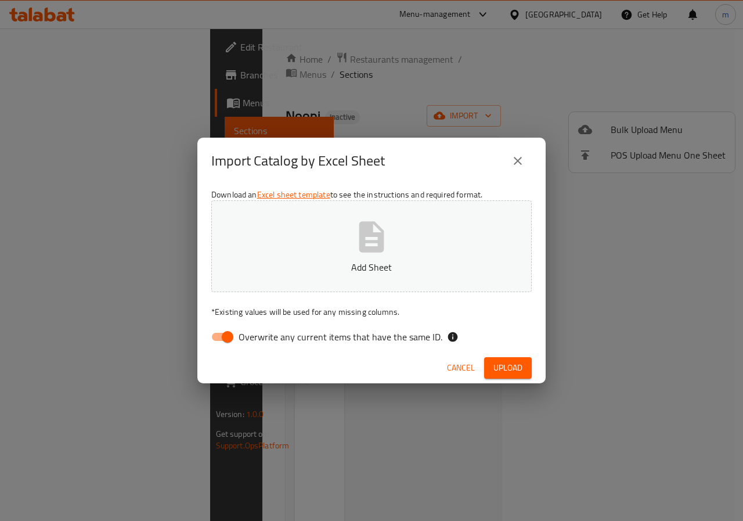
click at [367, 240] on icon "button" at bounding box center [371, 236] width 37 height 37
click at [525, 369] on button "Upload" at bounding box center [508, 367] width 48 height 21
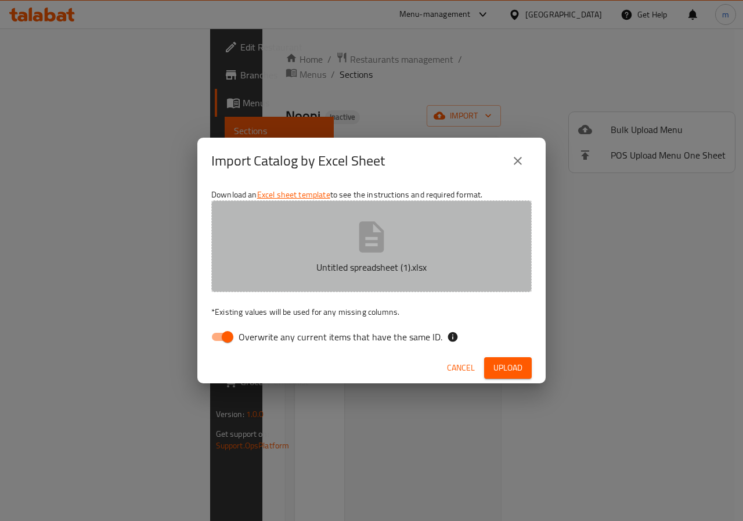
click at [394, 255] on button "Untitled spreadsheet (1).xlsx" at bounding box center [371, 246] width 320 height 92
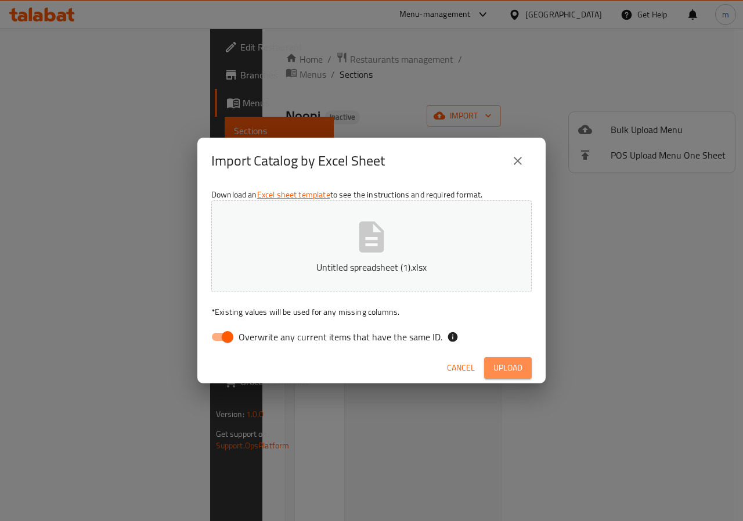
click at [509, 362] on span "Upload" at bounding box center [507, 367] width 29 height 15
click at [224, 333] on input "Overwrite any current items that have the same ID." at bounding box center [227, 337] width 66 height 22
checkbox input "false"
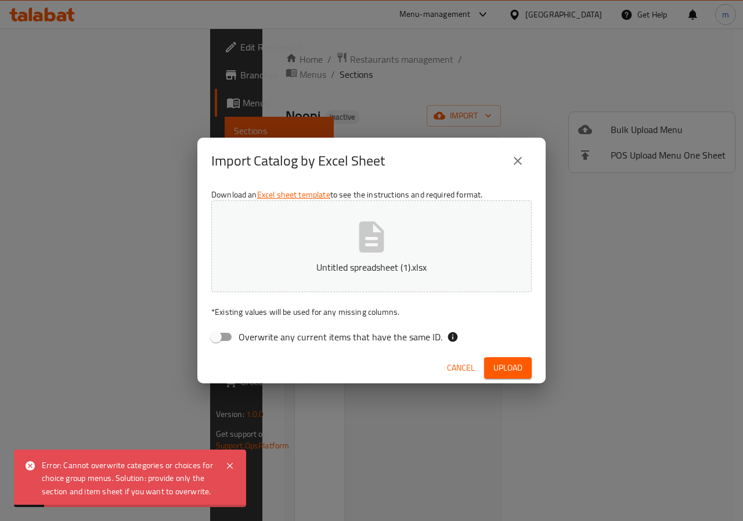
click at [435, 256] on button "Untitled spreadsheet (1).xlsx" at bounding box center [371, 246] width 320 height 92
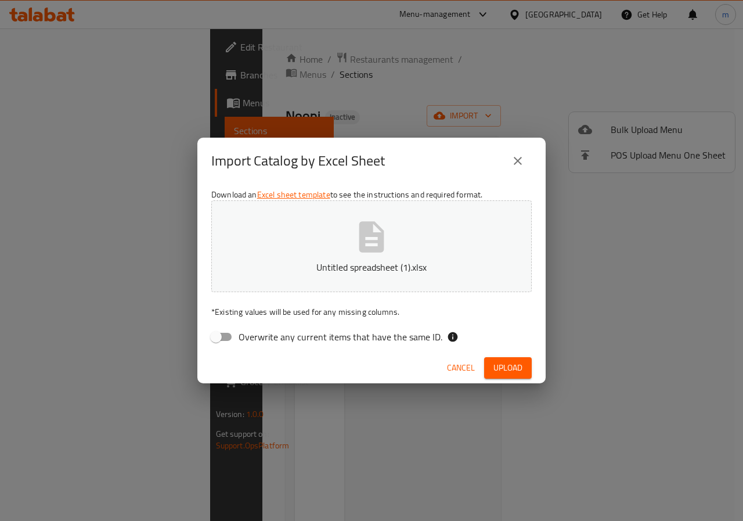
click at [520, 369] on span "Upload" at bounding box center [507, 367] width 29 height 15
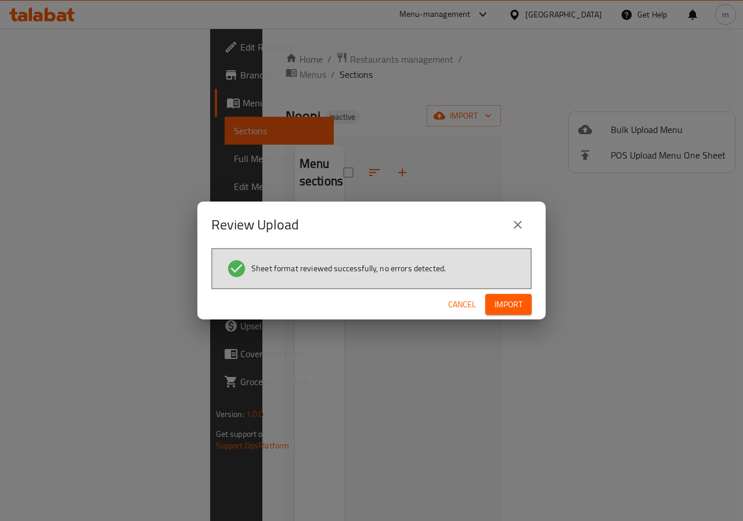
click at [517, 309] on span "Import" at bounding box center [509, 304] width 28 height 15
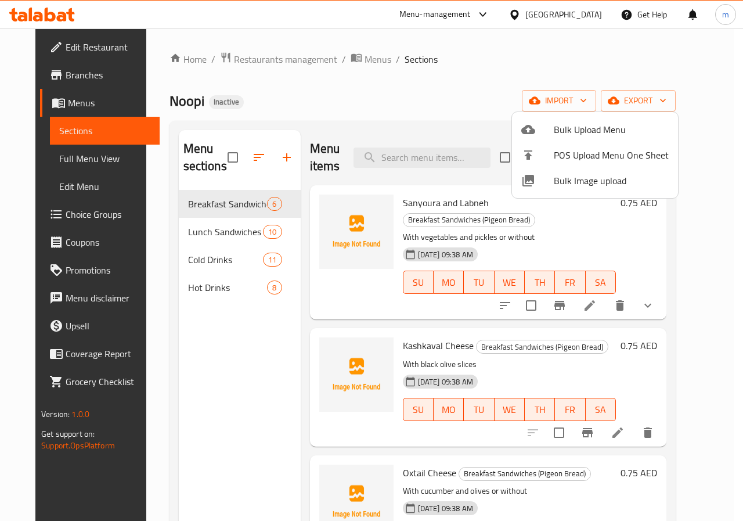
drag, startPoint x: 699, startPoint y: 239, endPoint x: 690, endPoint y: 310, distance: 71.5
click at [690, 310] on div at bounding box center [371, 260] width 743 height 521
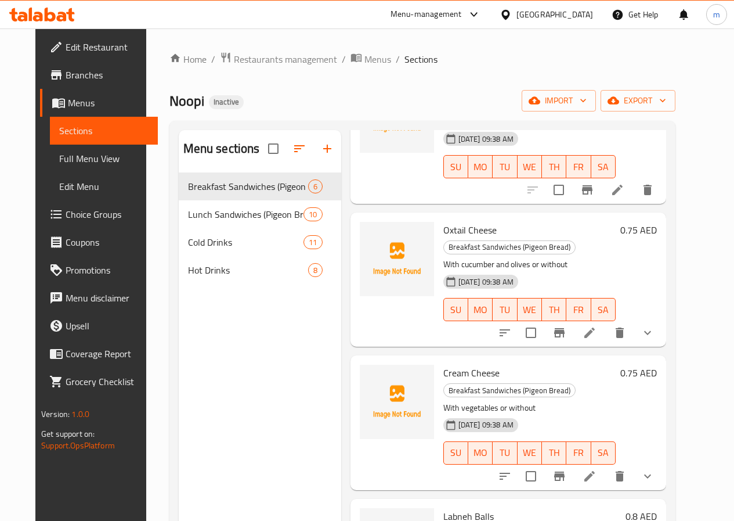
scroll to position [287, 0]
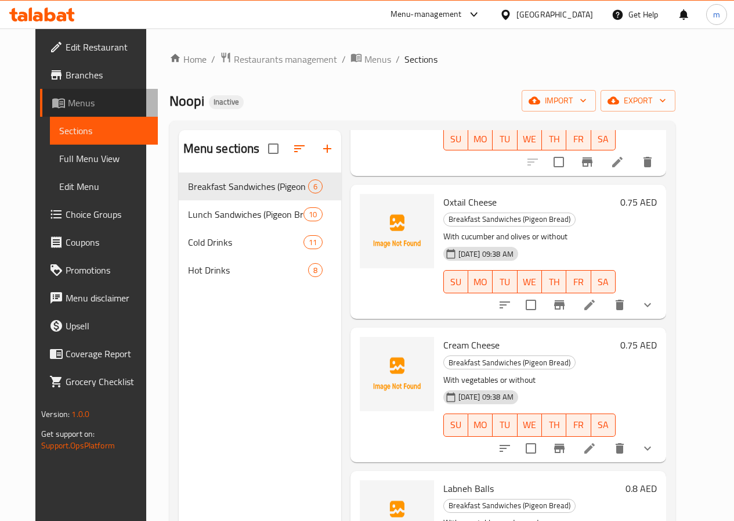
click at [69, 111] on link "Menus" at bounding box center [99, 103] width 118 height 28
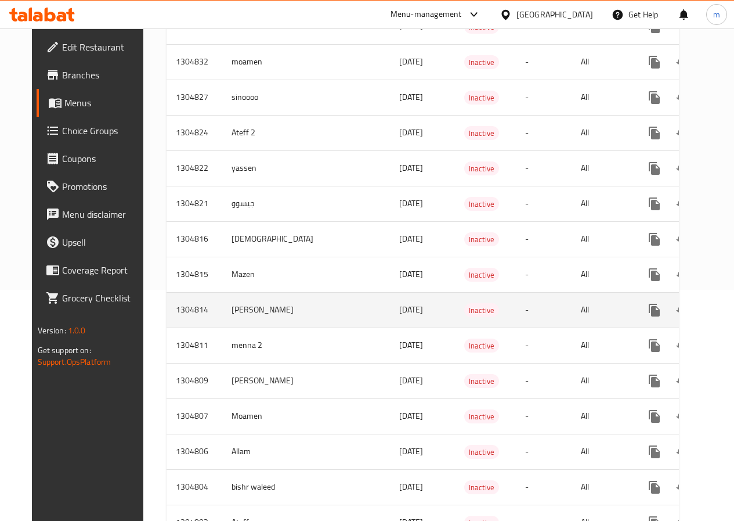
scroll to position [232, 0]
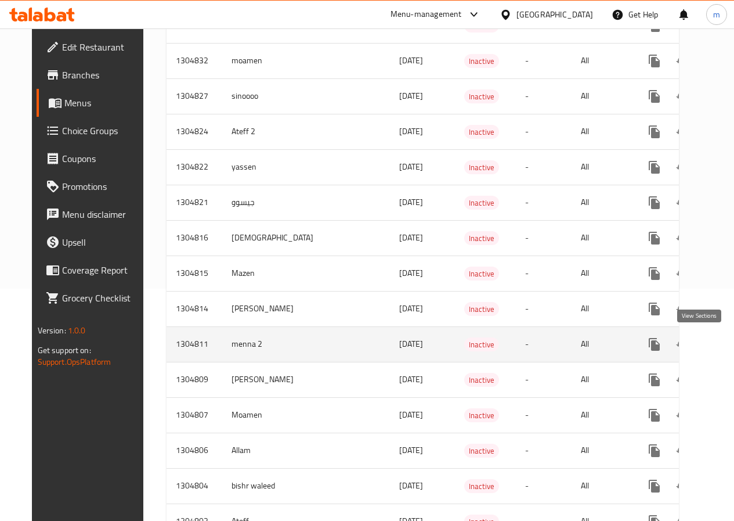
click at [731, 344] on icon "enhanced table" at bounding box center [738, 344] width 14 height 14
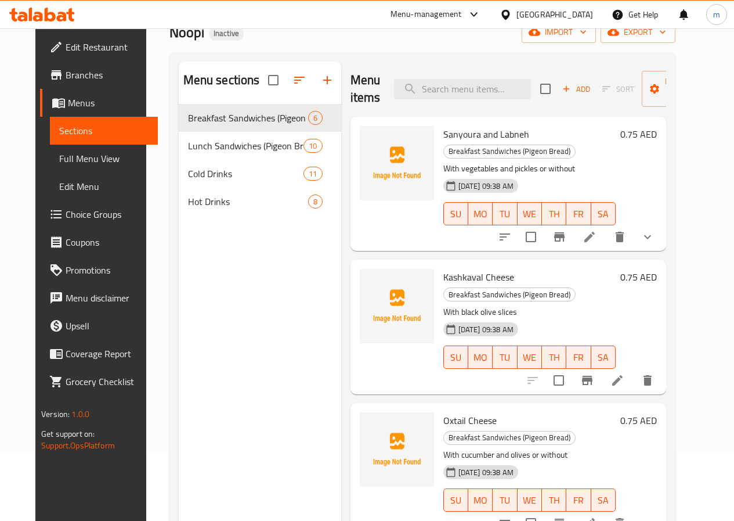
scroll to position [46, 0]
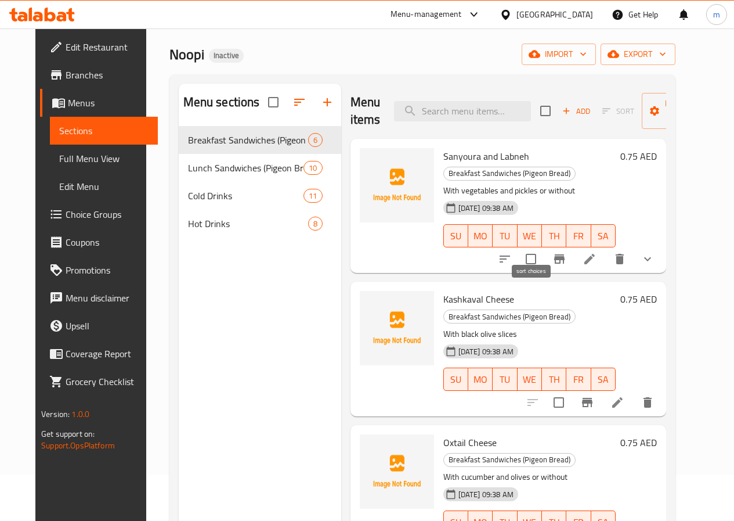
click at [519, 246] on button "sort-choices" at bounding box center [505, 259] width 28 height 28
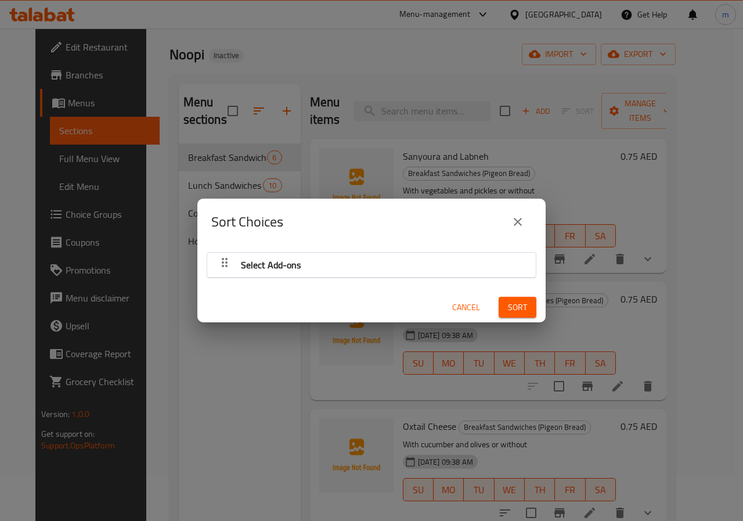
click at [510, 225] on button "close" at bounding box center [518, 222] width 28 height 28
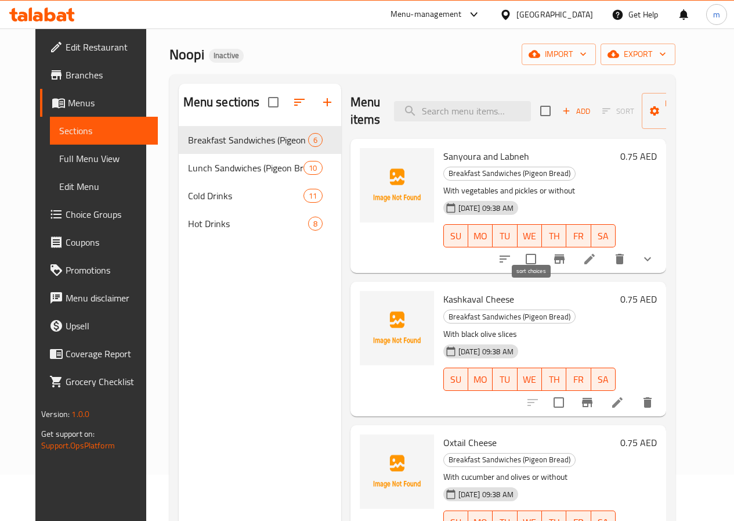
click at [512, 252] on icon "sort-choices" at bounding box center [505, 259] width 14 height 14
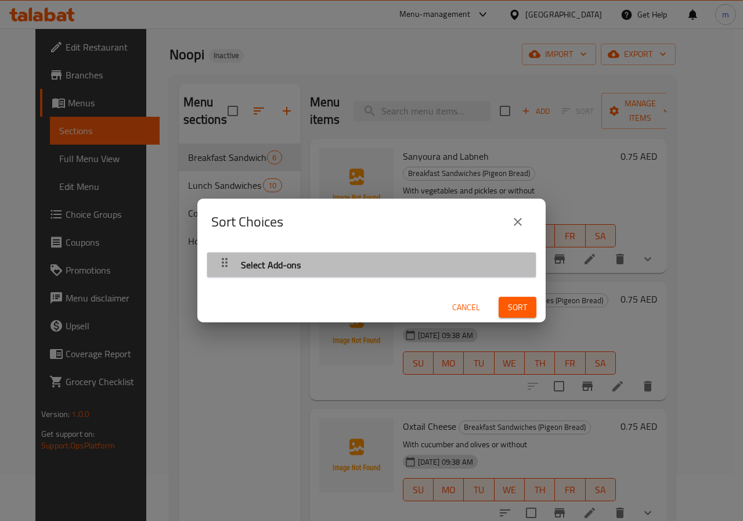
click at [472, 264] on div "Select Add-ons" at bounding box center [371, 265] width 317 height 28
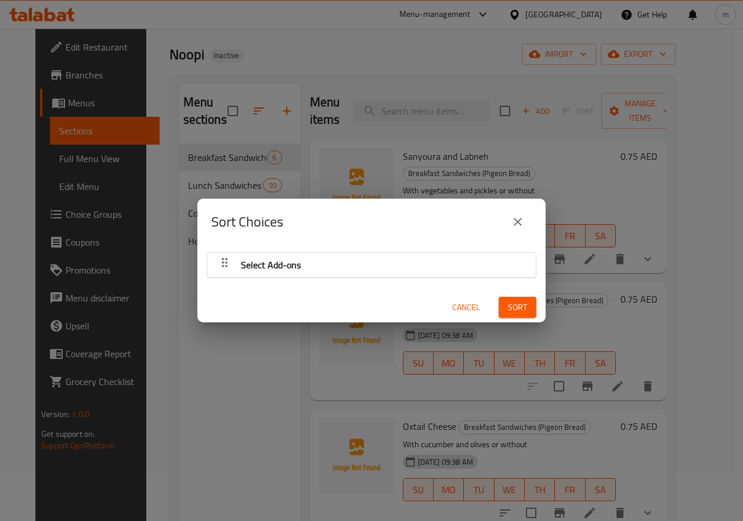
click at [222, 260] on icon "button" at bounding box center [225, 262] width 14 height 14
click at [508, 306] on span "Sort" at bounding box center [517, 307] width 19 height 15
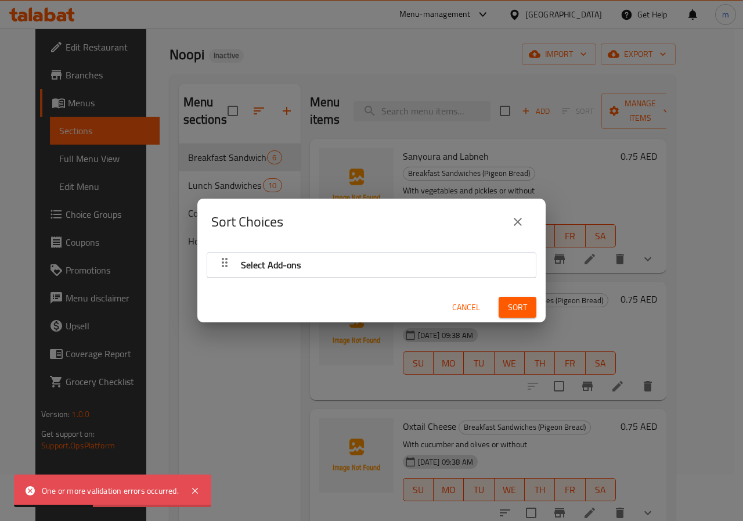
click at [514, 224] on icon "close" at bounding box center [518, 222] width 14 height 14
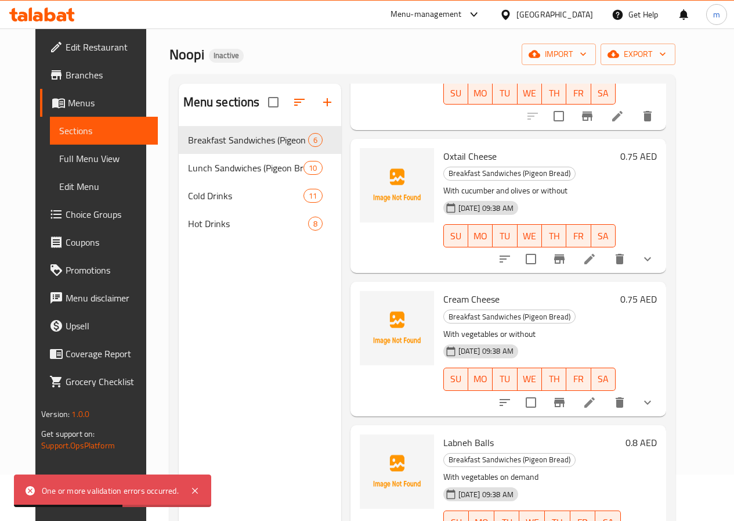
scroll to position [287, 0]
click at [519, 244] on button "sort-choices" at bounding box center [505, 258] width 28 height 28
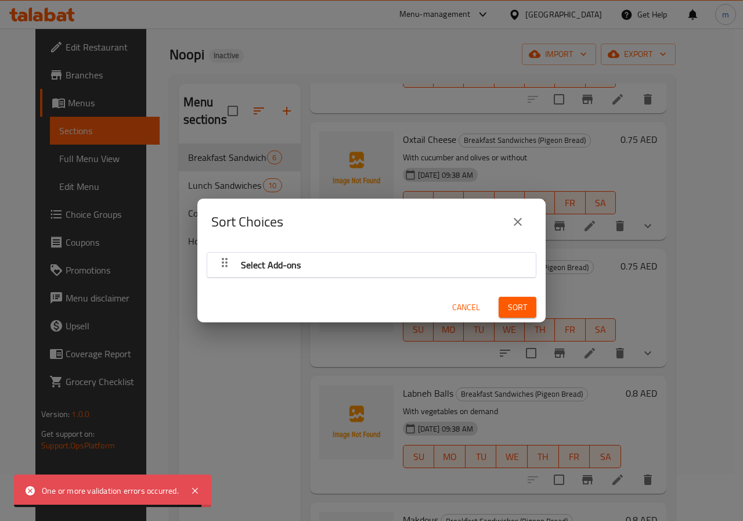
click at [520, 223] on icon "close" at bounding box center [518, 222] width 8 height 8
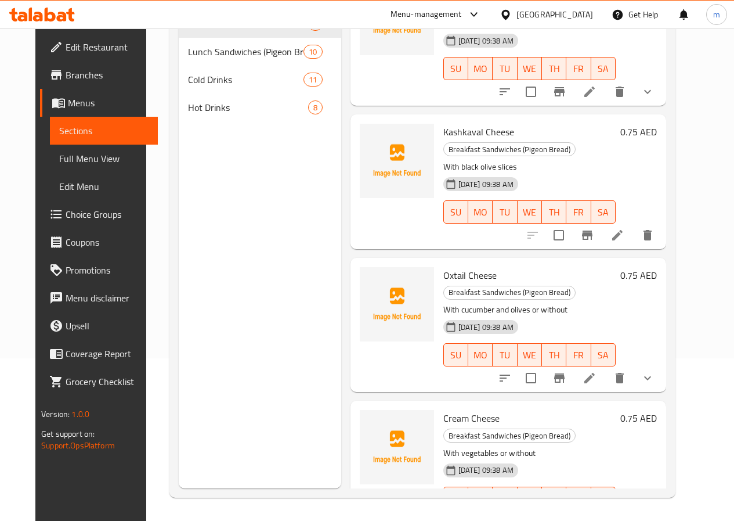
scroll to position [0, 0]
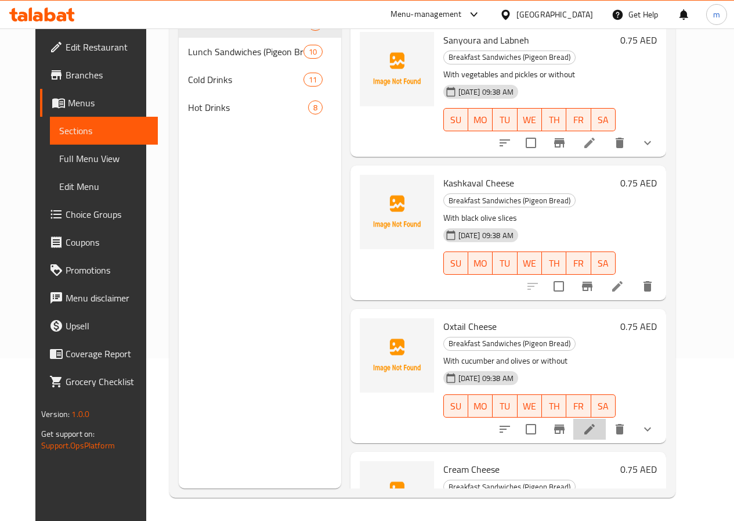
click at [606, 419] on li at bounding box center [590, 429] width 33 height 21
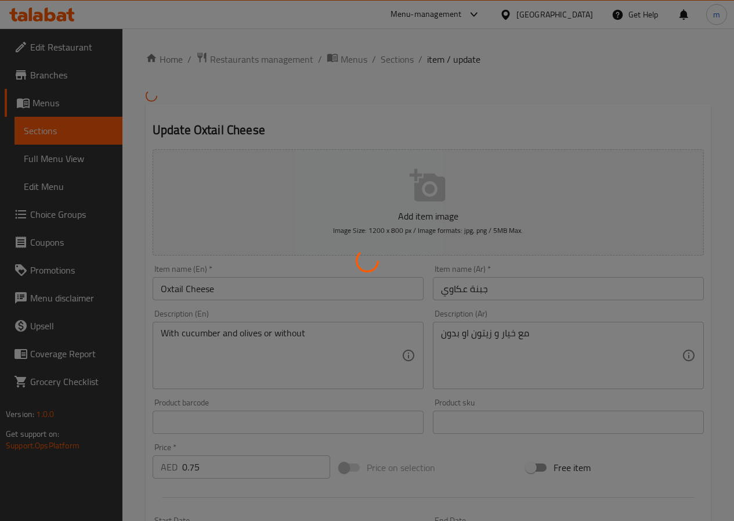
type input "اختر الإضافات"
type input "1"
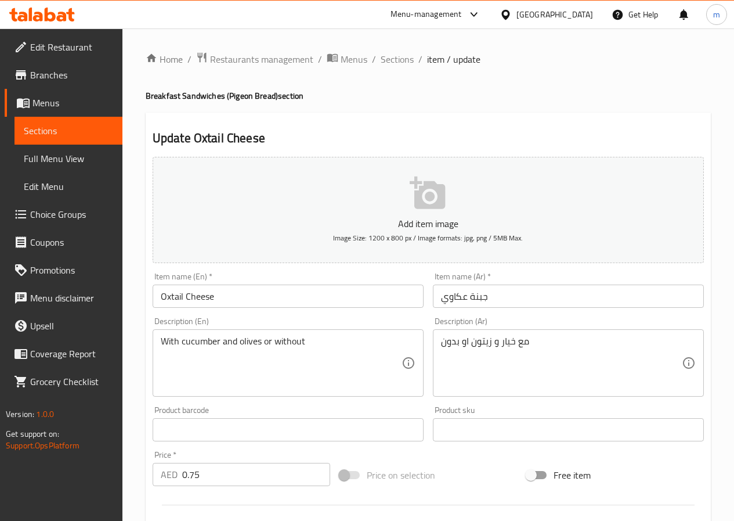
click at [51, 107] on span "Menus" at bounding box center [73, 103] width 81 height 14
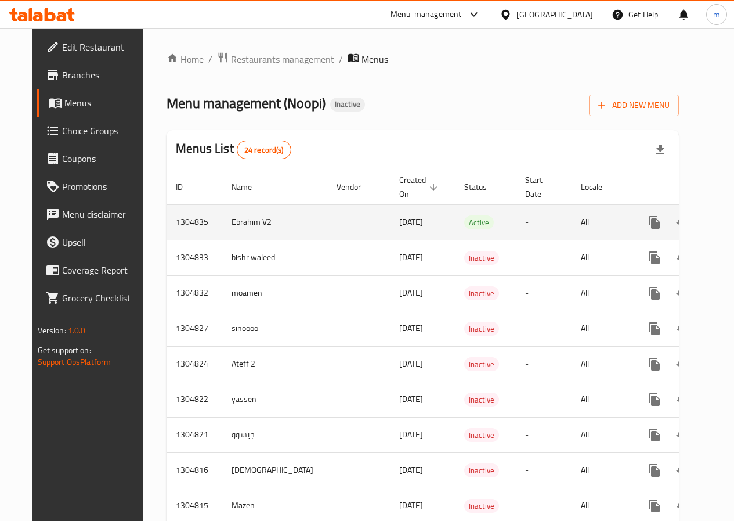
click at [349, 221] on td "enhanced table" at bounding box center [358, 221] width 63 height 35
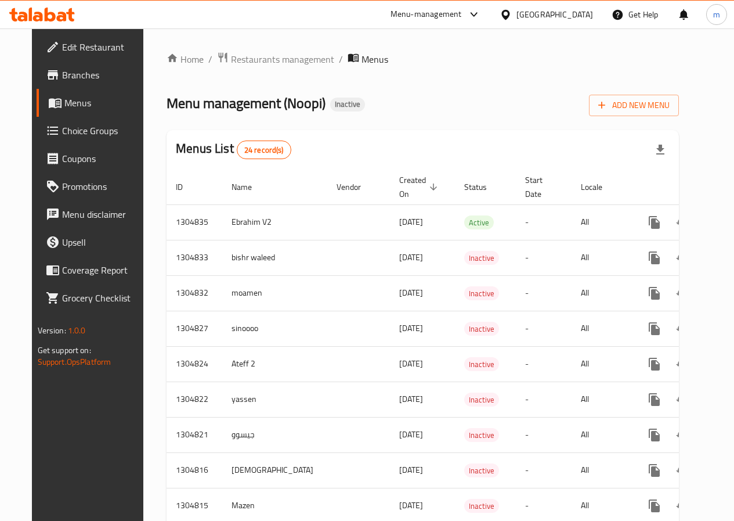
click at [62, 131] on span "Choice Groups" at bounding box center [103, 131] width 83 height 14
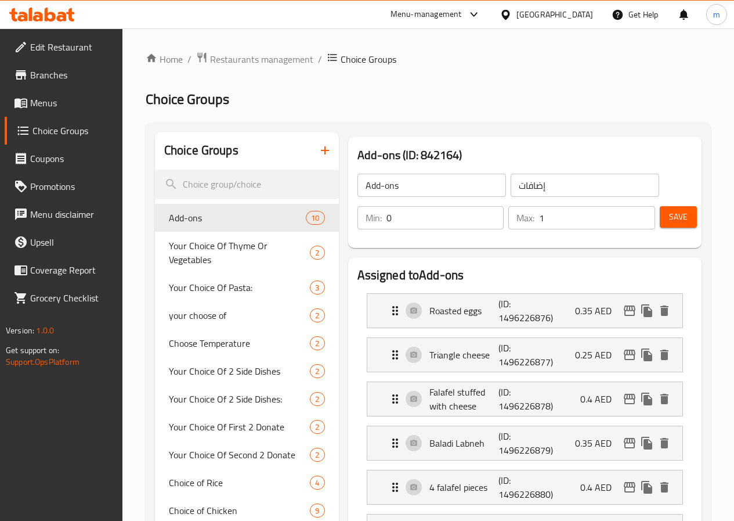
click at [29, 97] on span at bounding box center [22, 103] width 16 height 14
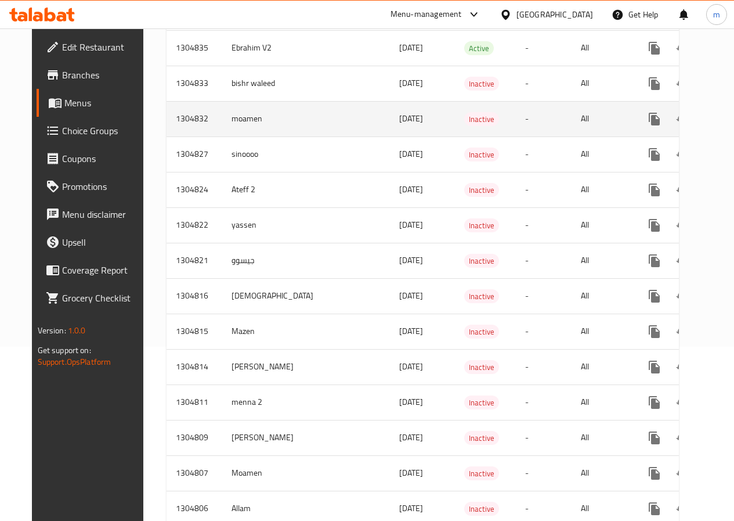
scroll to position [290, 0]
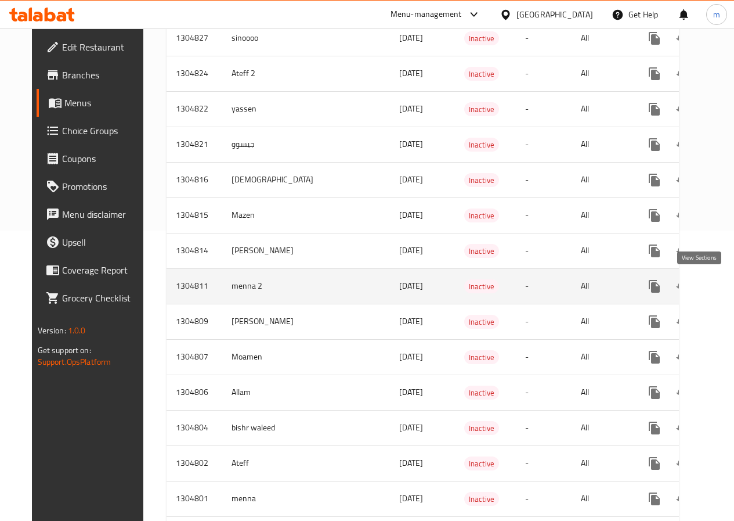
click at [724, 285] on link "enhanced table" at bounding box center [738, 286] width 28 height 28
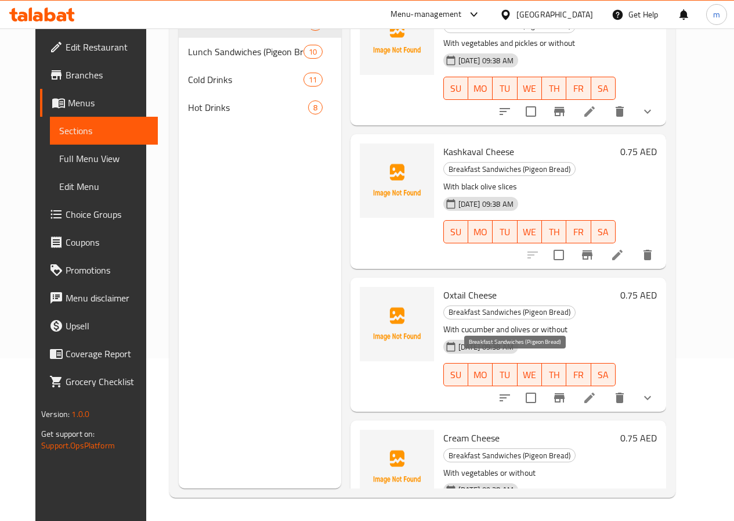
scroll to position [58, 0]
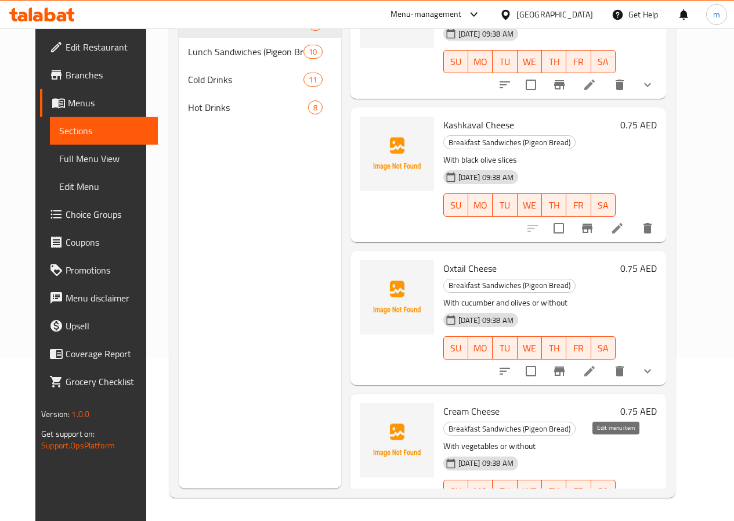
click at [597, 507] on icon at bounding box center [590, 514] width 14 height 14
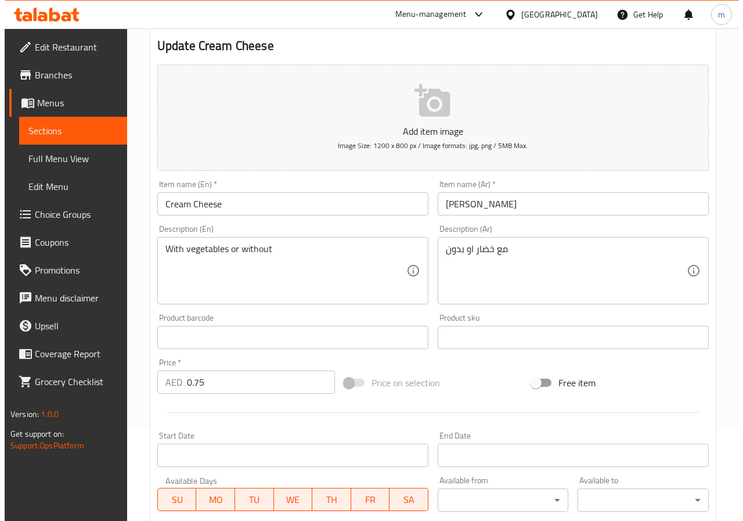
scroll to position [290, 0]
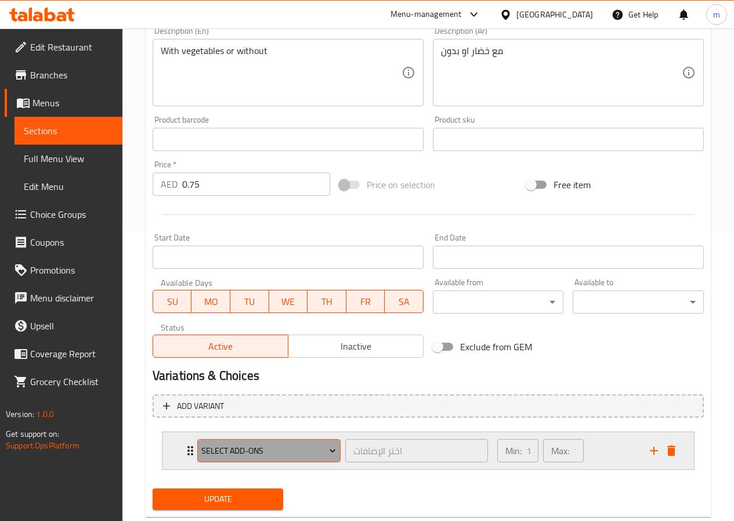
click at [313, 448] on span "Select Add-ons" at bounding box center [268, 450] width 135 height 15
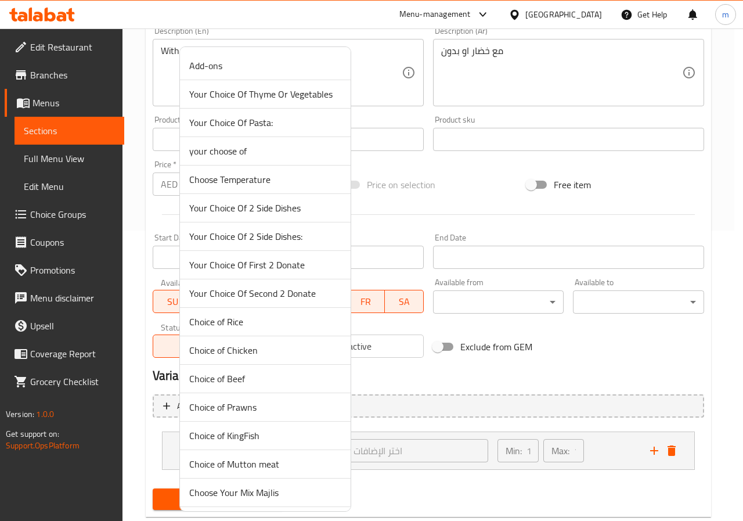
click at [405, 421] on div at bounding box center [371, 260] width 743 height 521
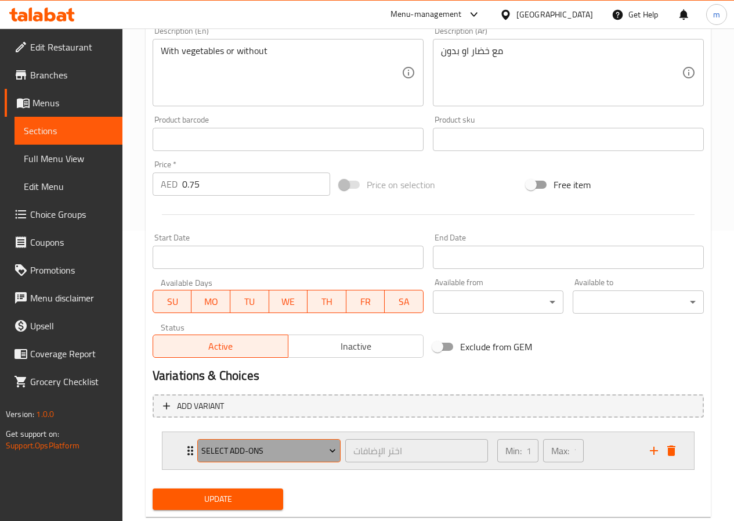
click at [308, 445] on span "Select Add-ons" at bounding box center [268, 450] width 135 height 15
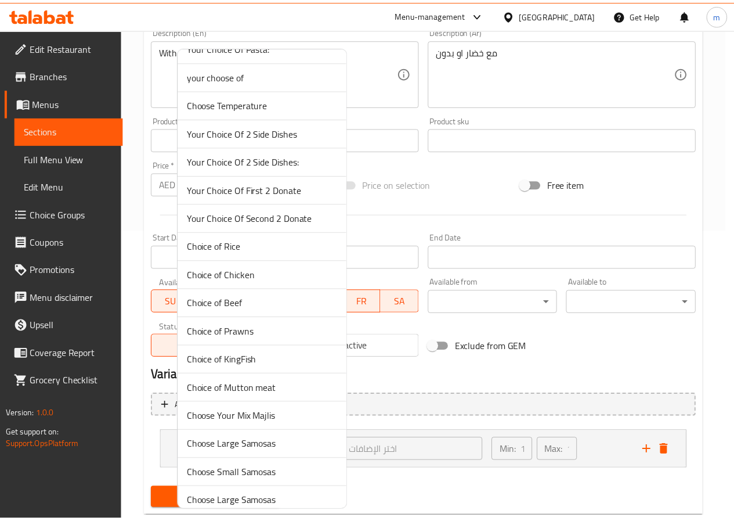
scroll to position [58, 0]
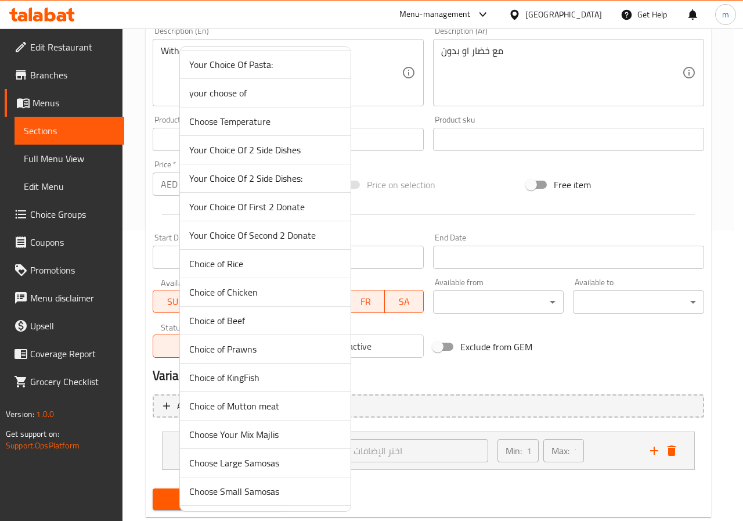
click at [288, 150] on span "Your Choice Of 2 Side Dishes" at bounding box center [265, 150] width 152 height 14
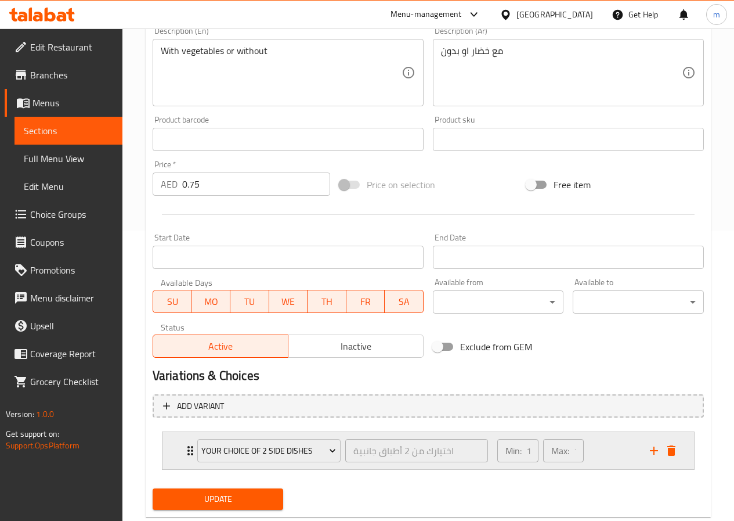
click at [505, 453] on div "Min: 1 ​" at bounding box center [517, 450] width 41 height 23
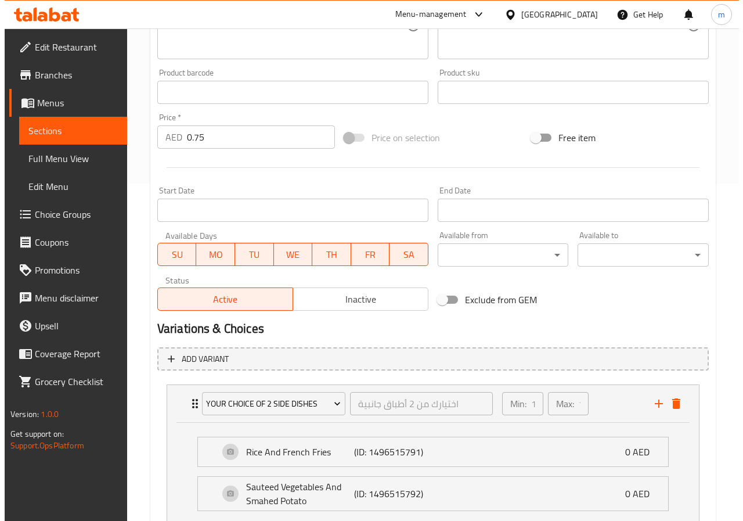
scroll to position [406, 0]
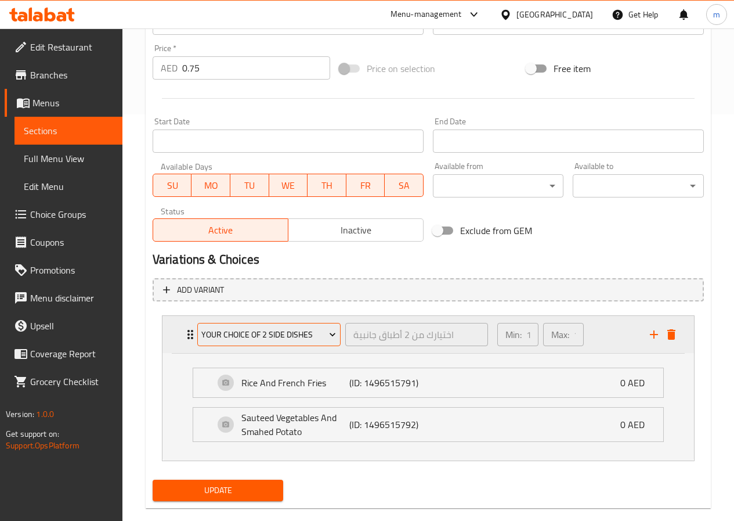
click at [319, 338] on span "Your Choice Of 2 Side Dishes" at bounding box center [268, 334] width 135 height 15
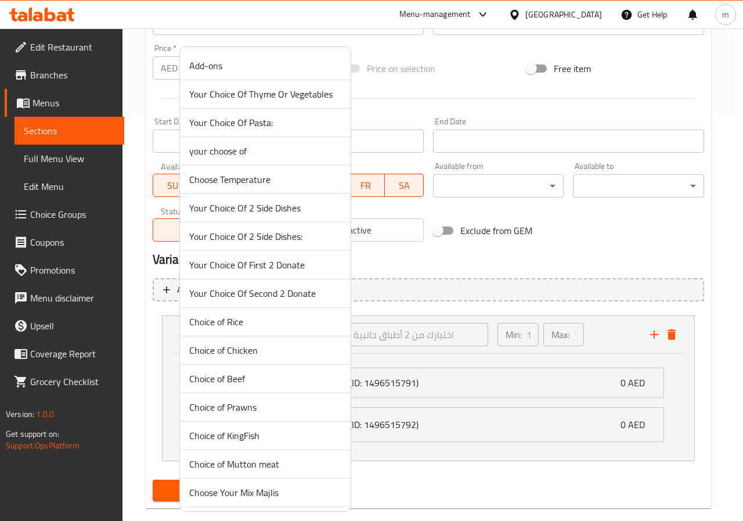
click at [247, 64] on span "Add-ons" at bounding box center [265, 66] width 152 height 14
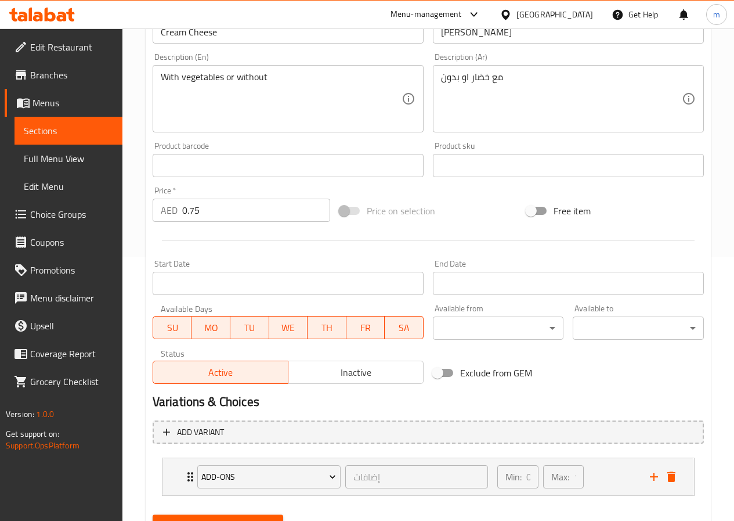
scroll to position [319, 0]
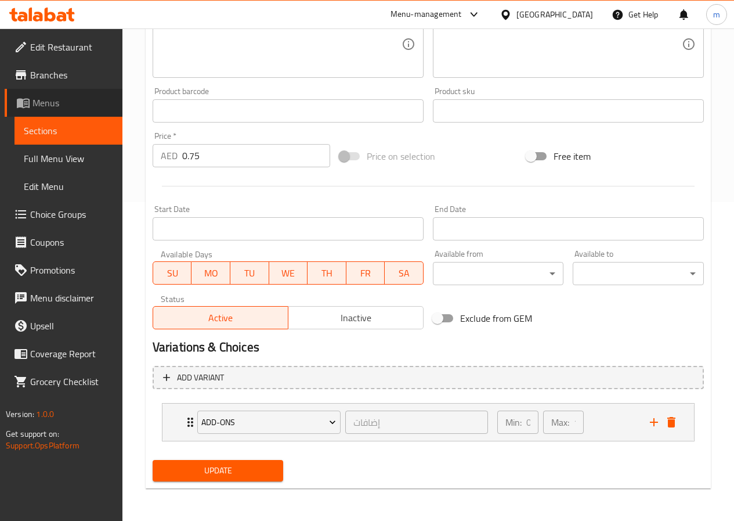
click at [58, 106] on span "Menus" at bounding box center [73, 103] width 81 height 14
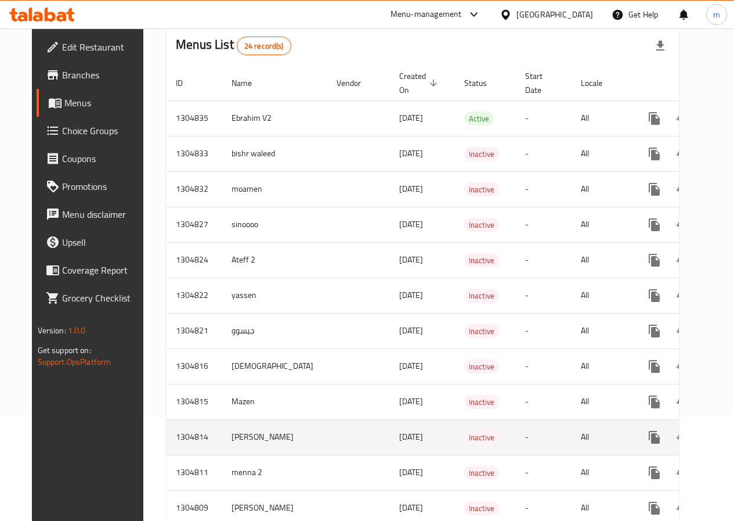
scroll to position [169, 0]
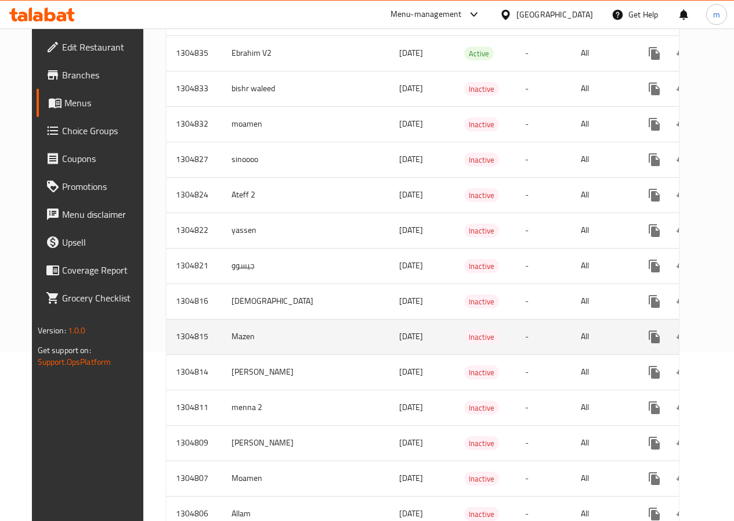
click at [724, 332] on link "enhanced table" at bounding box center [738, 337] width 28 height 28
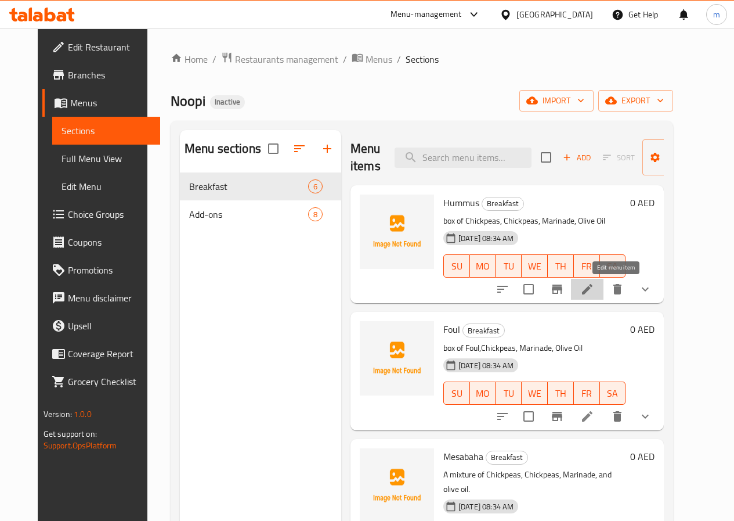
click at [594, 290] on icon at bounding box center [587, 289] width 14 height 14
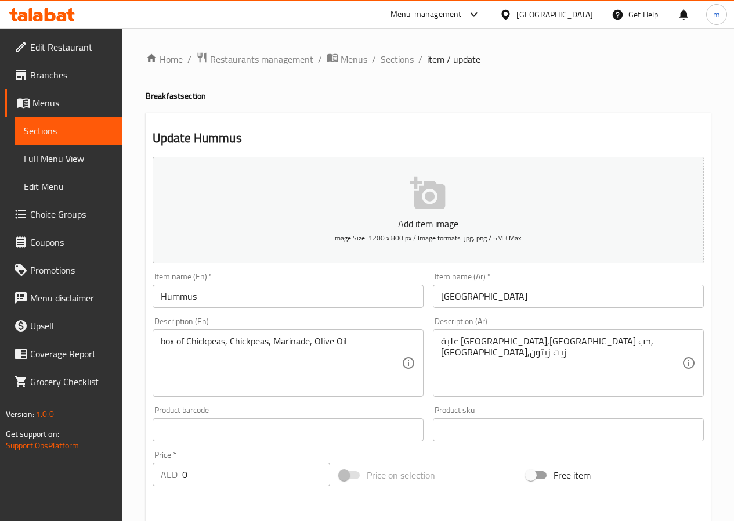
scroll to position [359, 0]
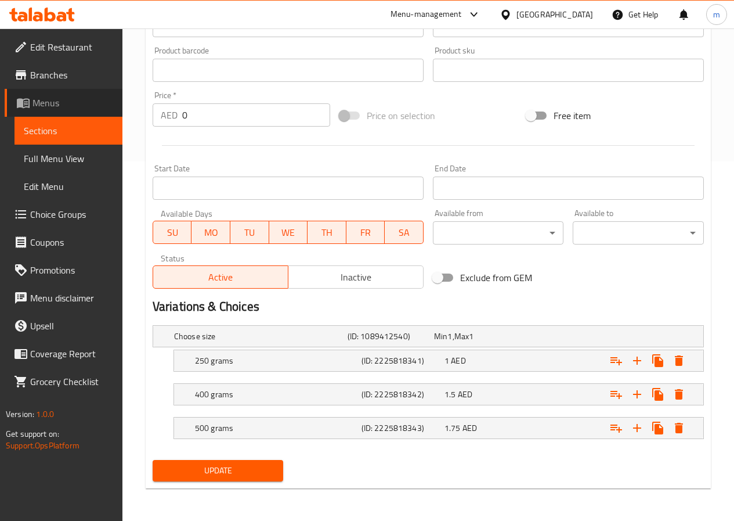
click at [93, 103] on span "Menus" at bounding box center [73, 103] width 81 height 14
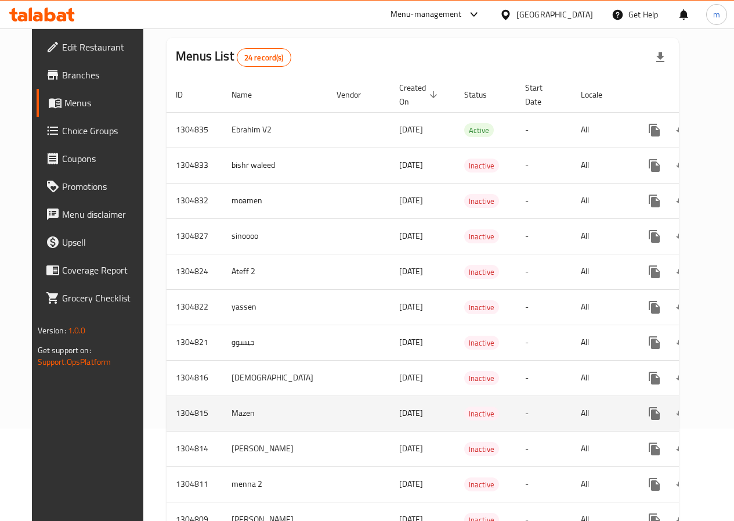
scroll to position [69, 0]
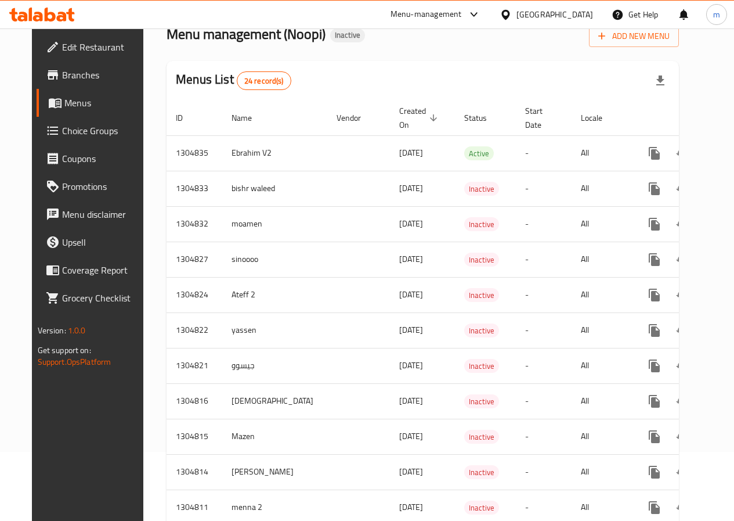
drag, startPoint x: 289, startPoint y: 24, endPoint x: 320, endPoint y: 53, distance: 42.3
click at [320, 53] on div "​ Menu-management [GEOGRAPHIC_DATA] Get Help m Edit Restaurant Branches Menus C…" at bounding box center [367, 205] width 734 height 492
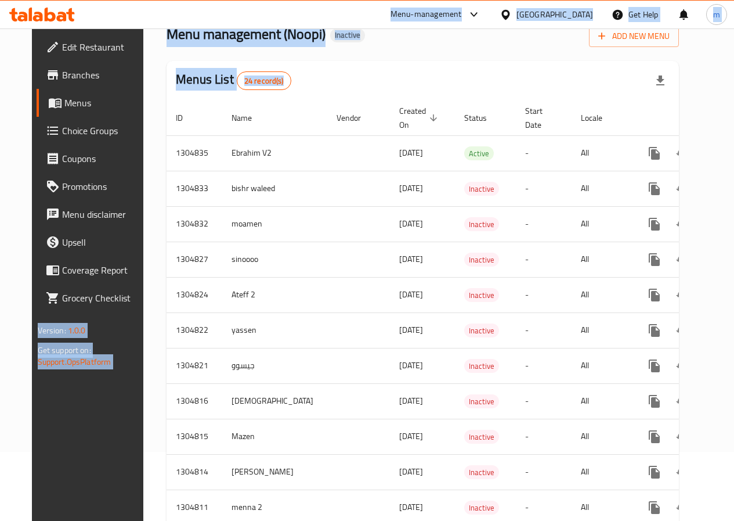
click at [417, 89] on div "Menus List 24 record(s)" at bounding box center [423, 80] width 513 height 39
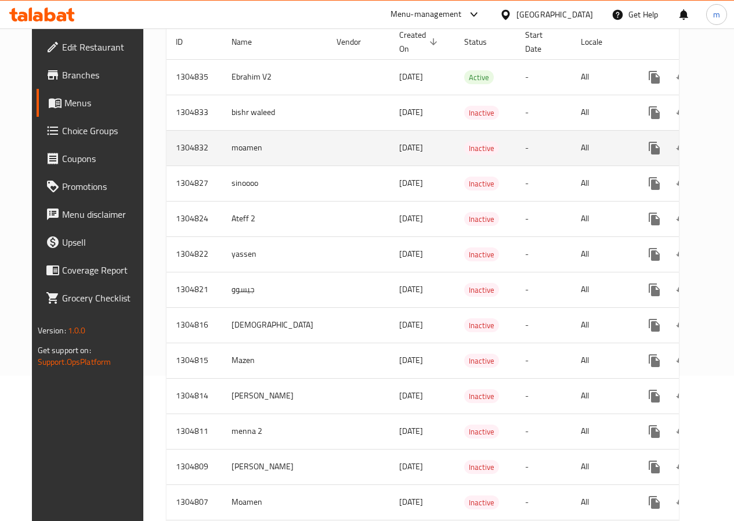
scroll to position [243, 0]
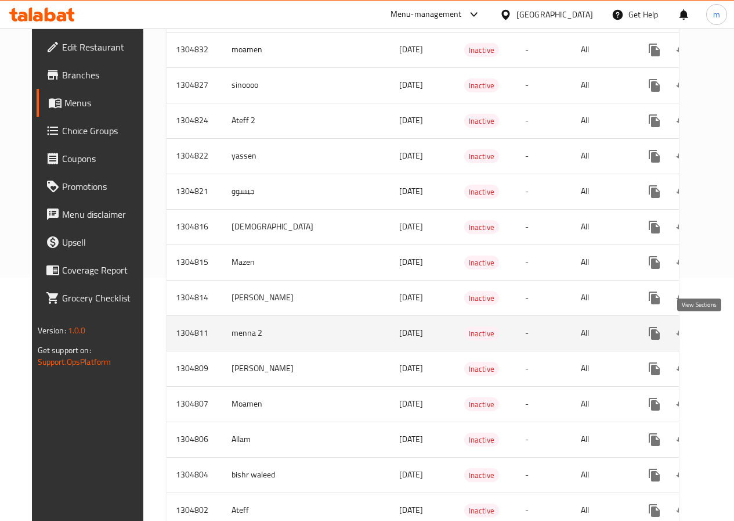
click at [731, 331] on icon "enhanced table" at bounding box center [738, 333] width 14 height 14
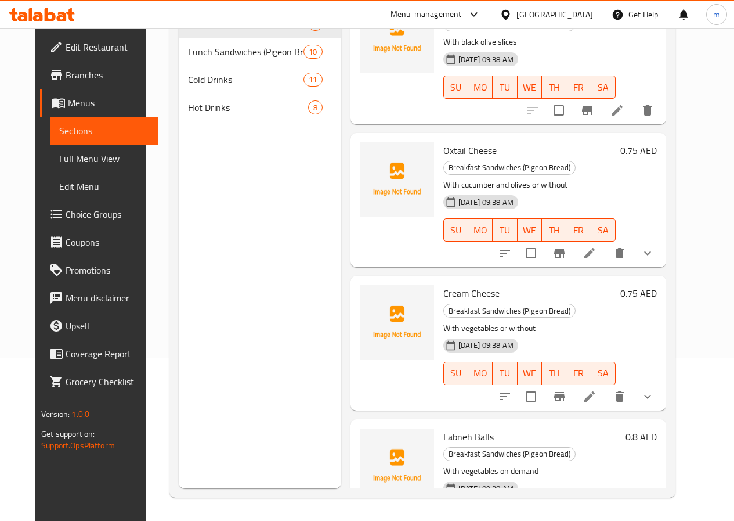
scroll to position [232, 0]
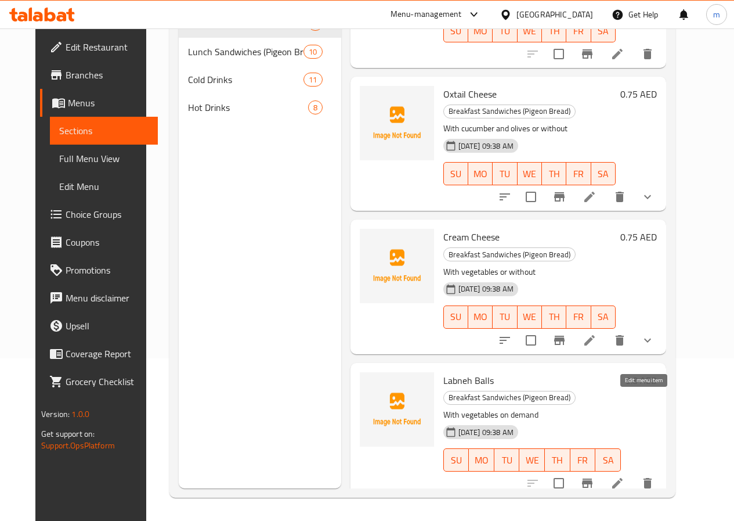
click at [623, 478] on icon at bounding box center [617, 483] width 10 height 10
